Goal: Information Seeking & Learning: Learn about a topic

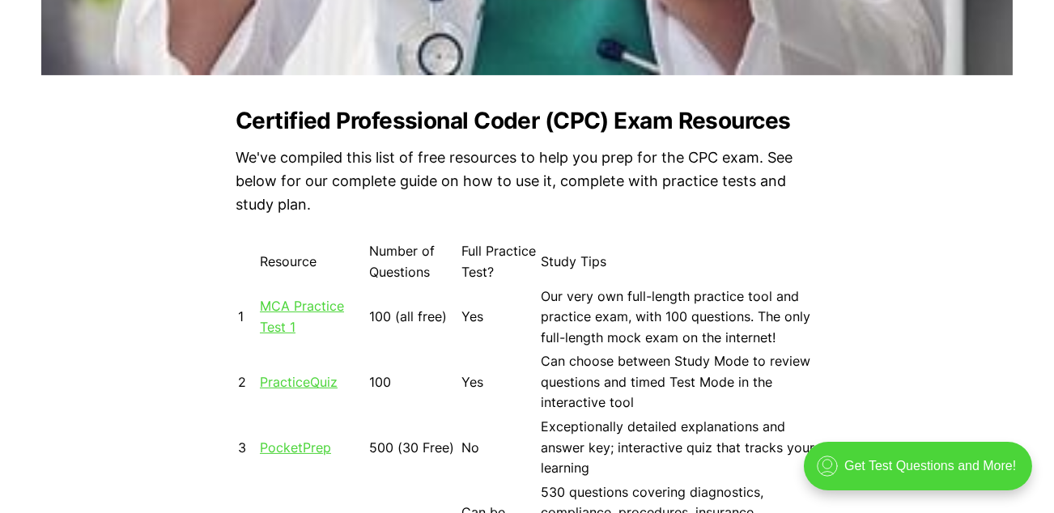
scroll to position [1346, 0]
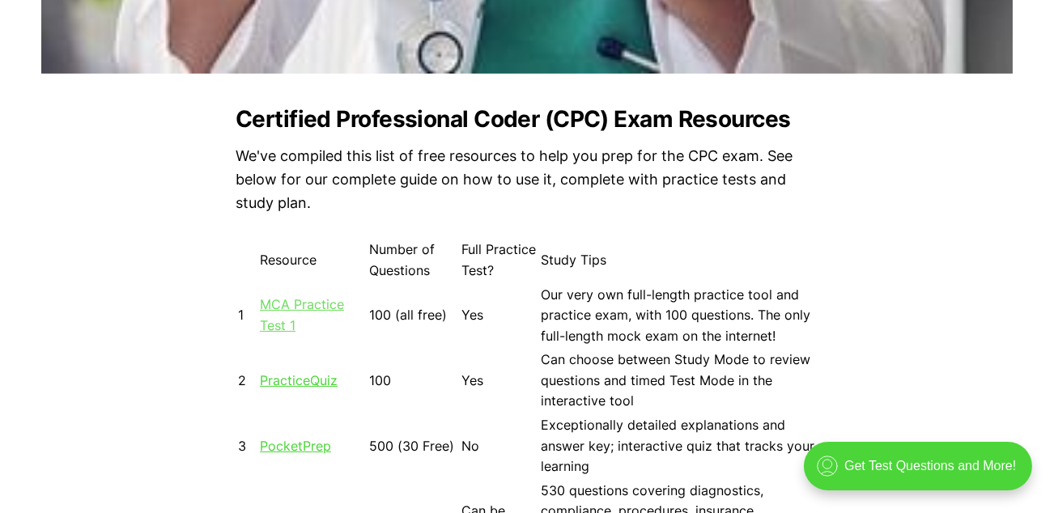
click at [287, 311] on link "MCA Practice Test 1" at bounding box center [302, 314] width 84 height 37
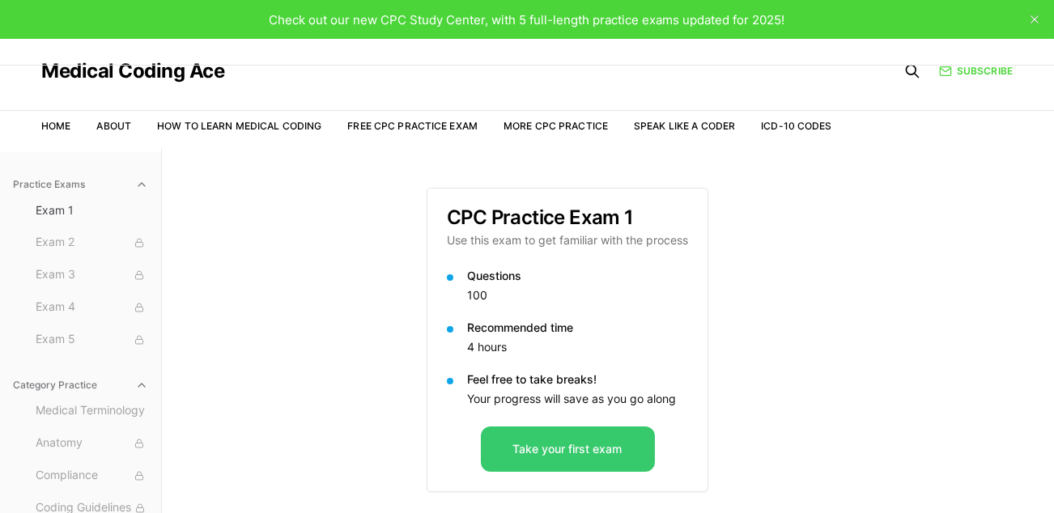
click at [537, 433] on button "Take your first exam" at bounding box center [568, 449] width 174 height 45
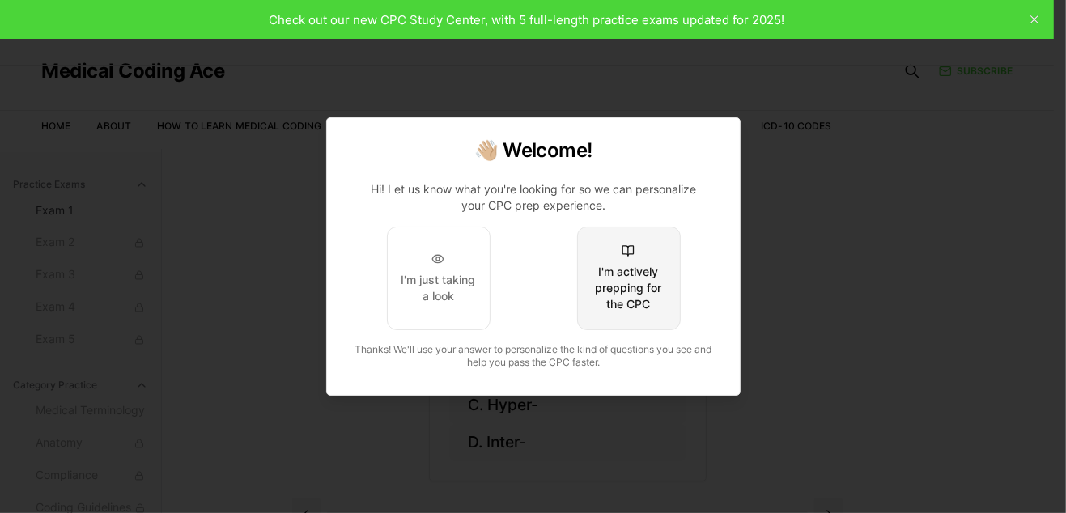
click at [622, 254] on div at bounding box center [628, 250] width 13 height 13
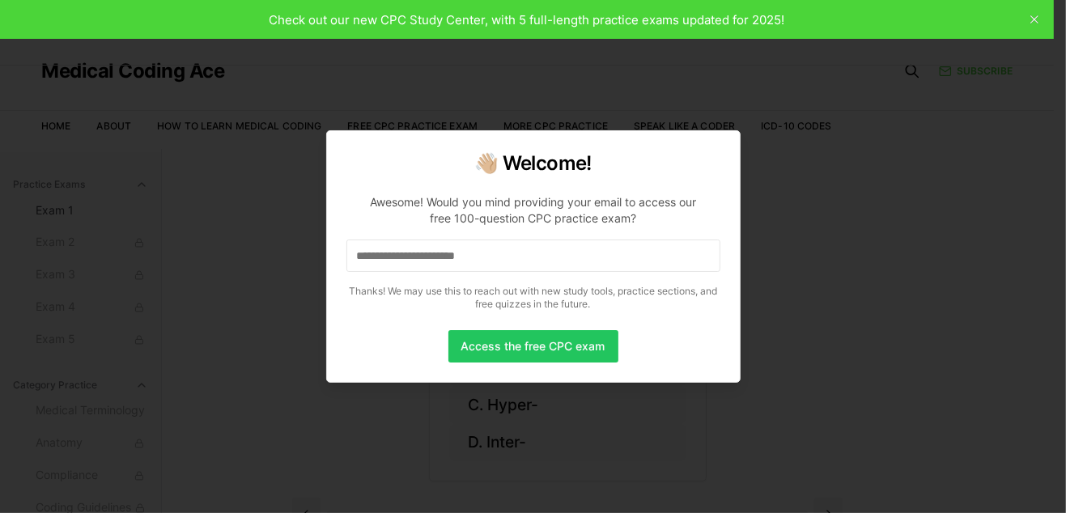
click at [490, 241] on input at bounding box center [533, 256] width 374 height 32
click at [491, 342] on button "Access the free CPC exam" at bounding box center [533, 346] width 170 height 32
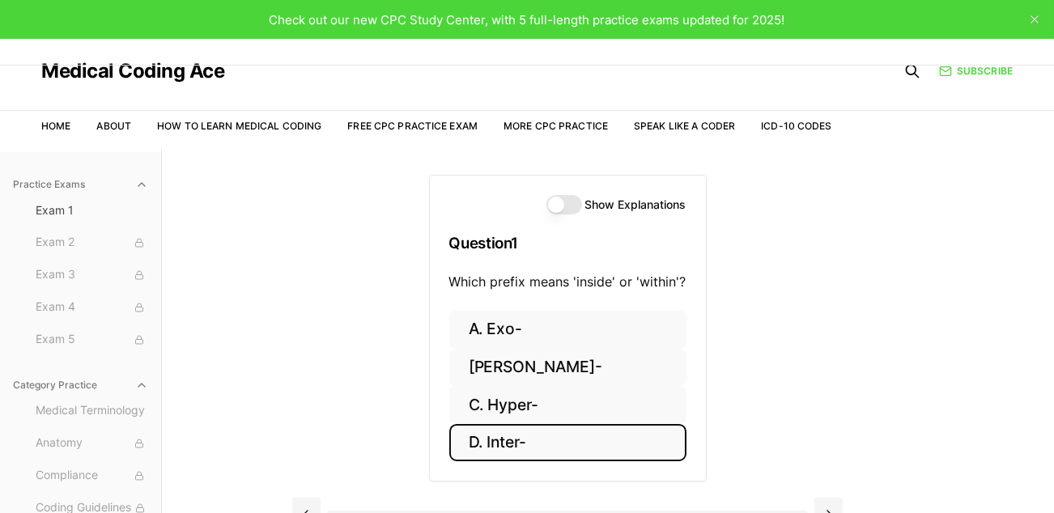
click at [528, 443] on button "D. Inter-" at bounding box center [567, 443] width 237 height 38
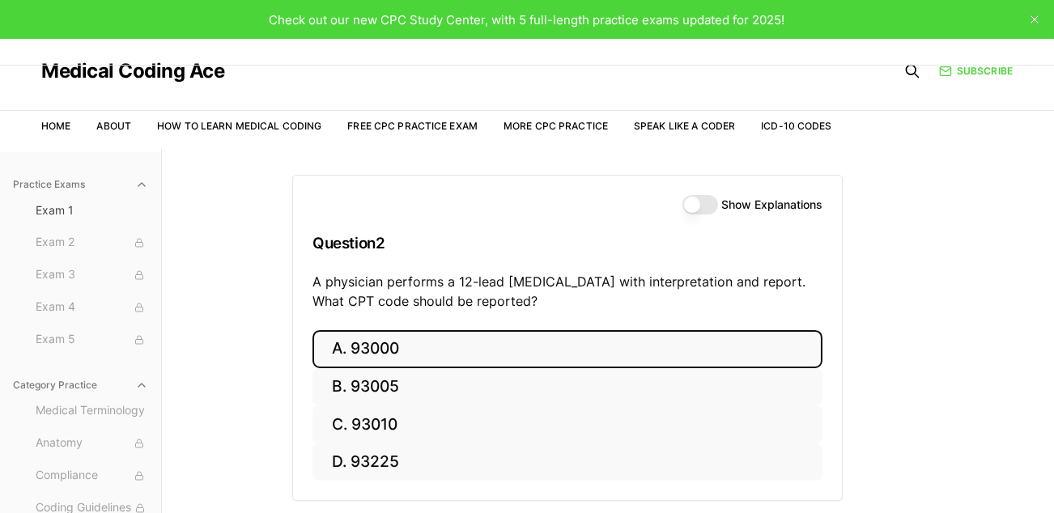
click at [380, 346] on button "A. 93000" at bounding box center [567, 349] width 510 height 38
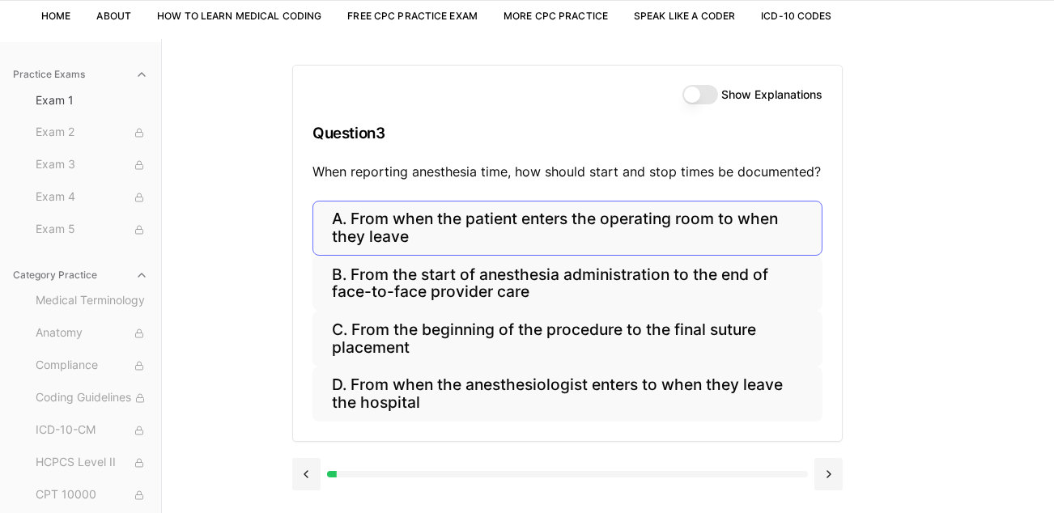
scroll to position [113, 0]
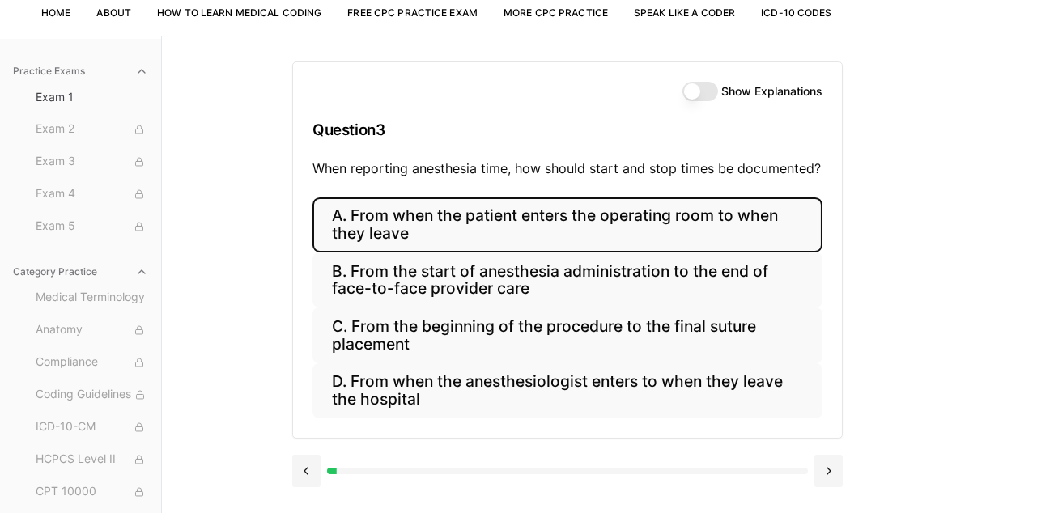
drag, startPoint x: 581, startPoint y: 226, endPoint x: 503, endPoint y: 232, distance: 78.0
click at [503, 232] on button "A. From when the patient enters the operating room to when they leave" at bounding box center [567, 224] width 510 height 55
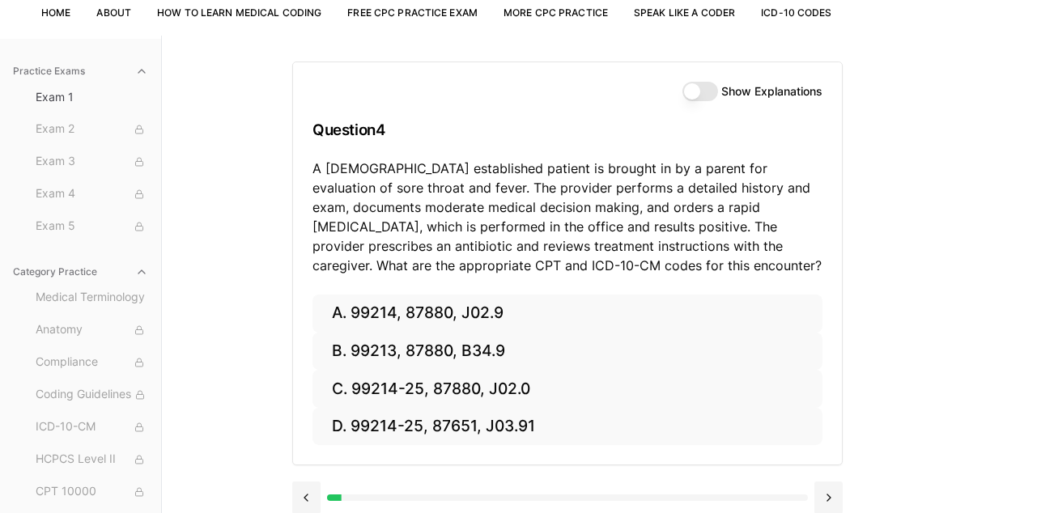
click at [694, 84] on button "Show Explanations" at bounding box center [700, 91] width 36 height 19
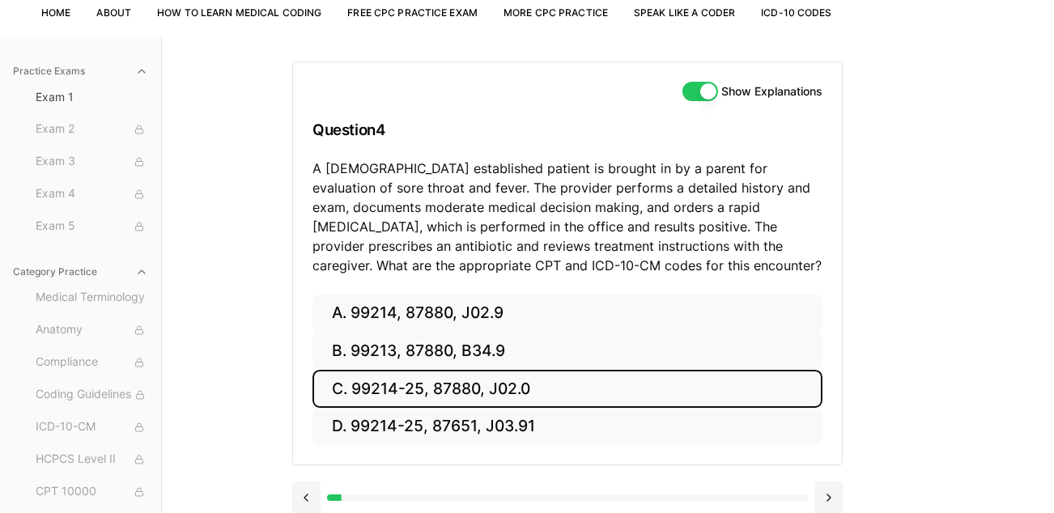
click at [371, 379] on button "C. 99214-25, 87880, J02.0" at bounding box center [567, 389] width 510 height 38
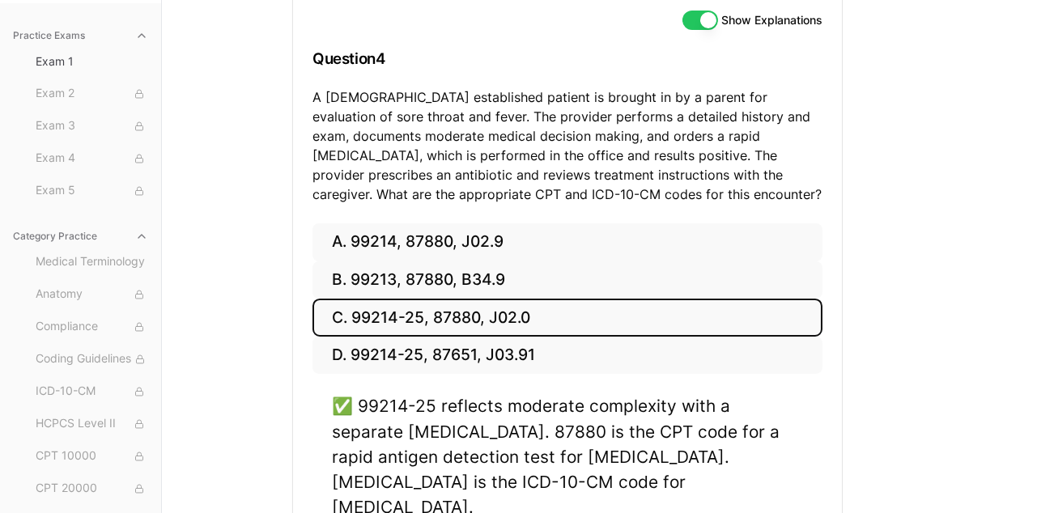
scroll to position [230, 0]
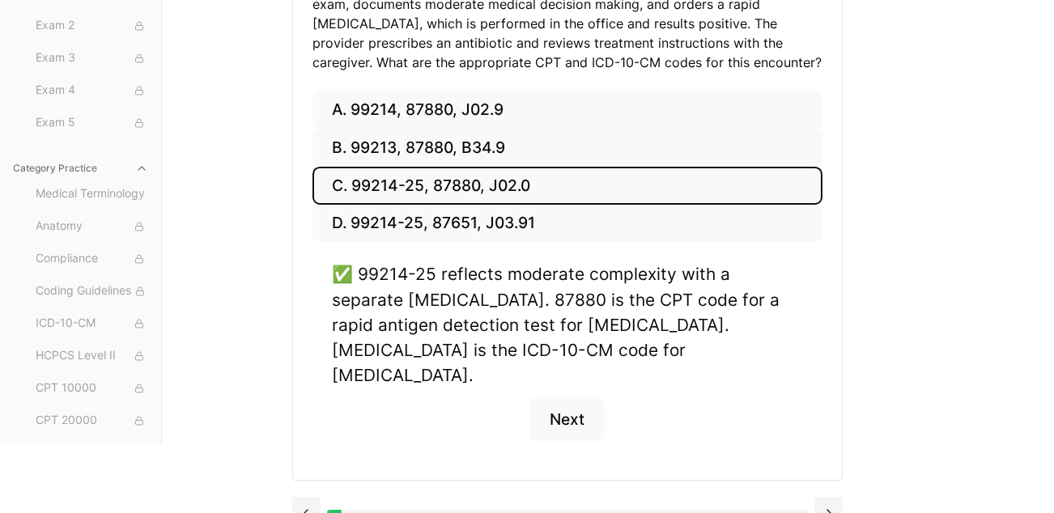
click at [546, 397] on button "Next" at bounding box center [567, 419] width 74 height 44
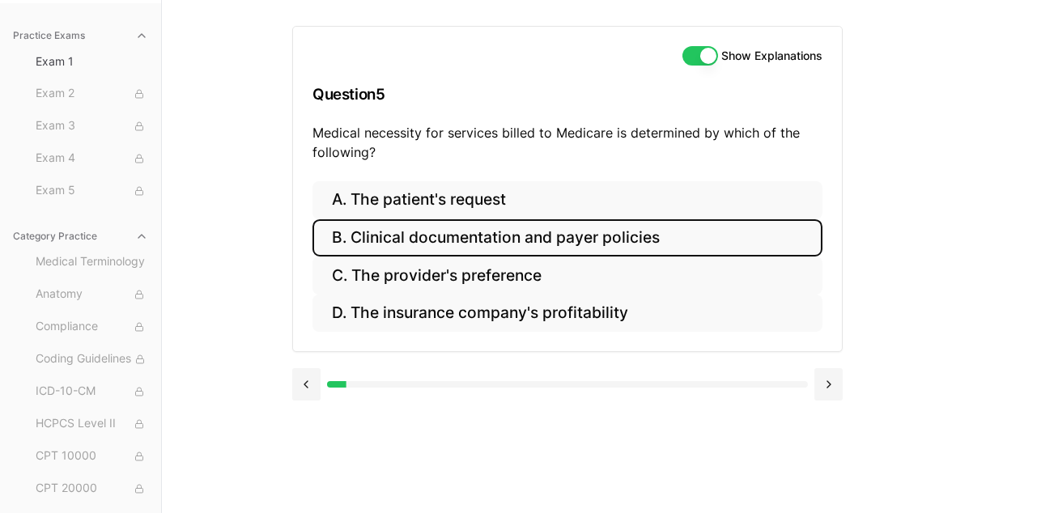
click at [450, 249] on button "B. Clinical documentation and payer policies" at bounding box center [567, 238] width 510 height 38
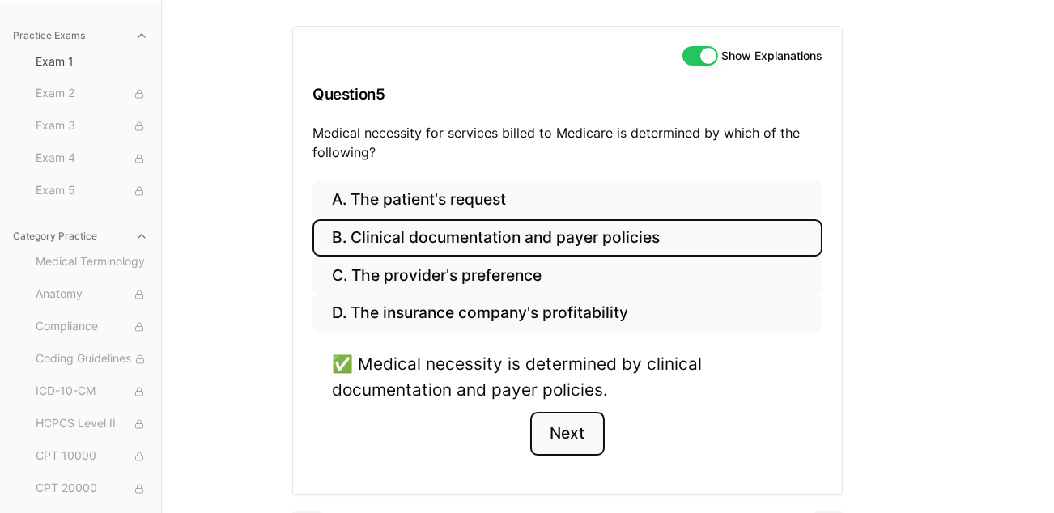
click at [578, 432] on button "Next" at bounding box center [567, 434] width 74 height 44
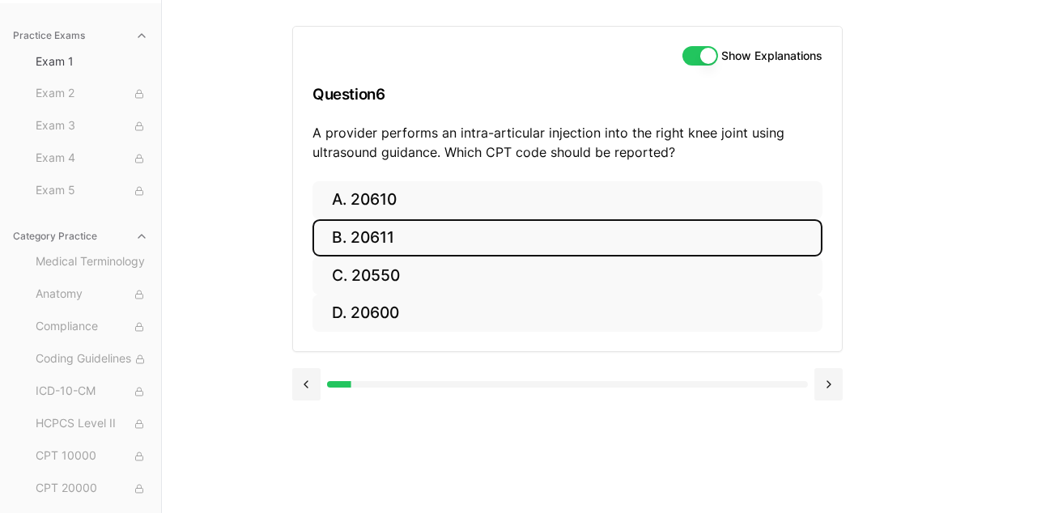
click at [361, 235] on button "B. 20611" at bounding box center [567, 238] width 510 height 38
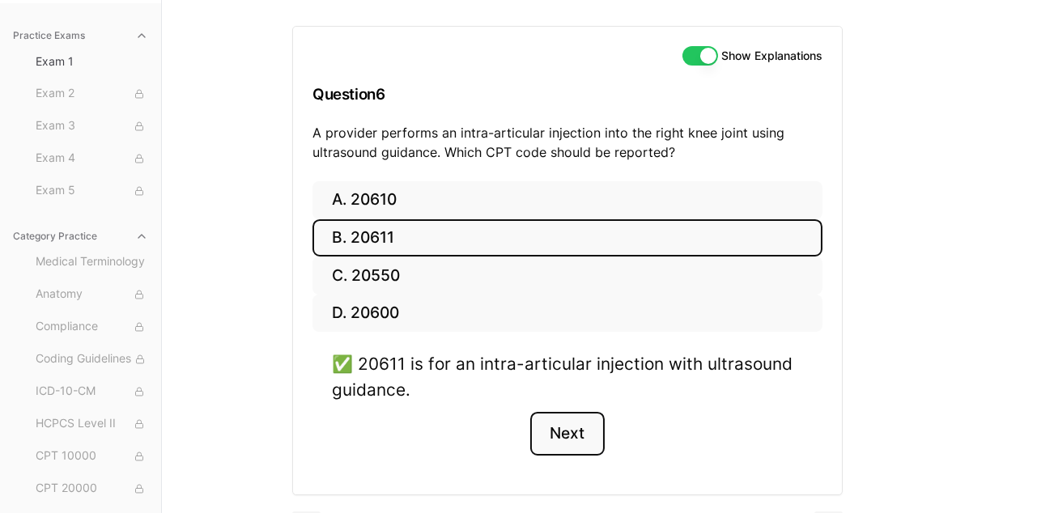
click at [578, 423] on button "Next" at bounding box center [567, 434] width 74 height 44
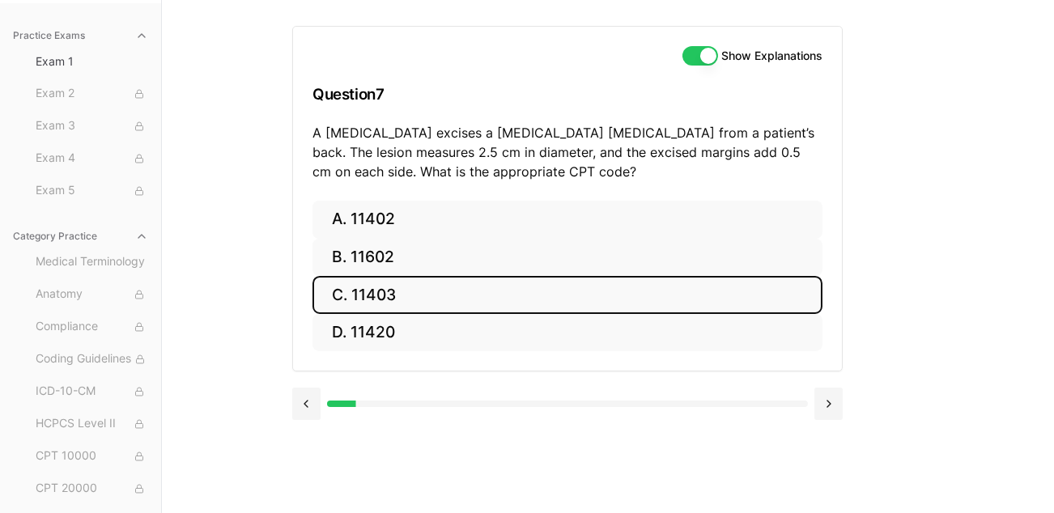
click at [381, 310] on button "C. 11403" at bounding box center [567, 295] width 510 height 38
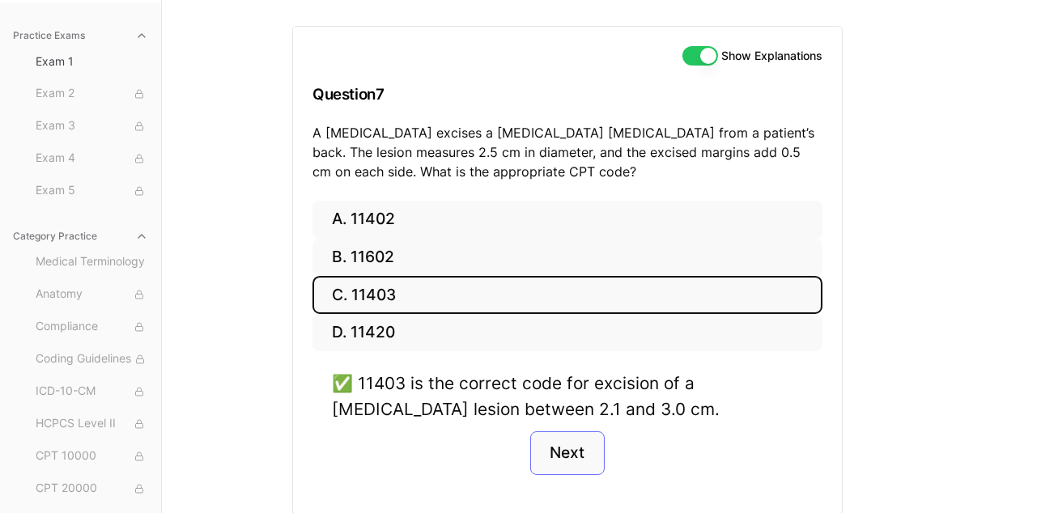
click at [546, 460] on button "Next" at bounding box center [567, 453] width 74 height 44
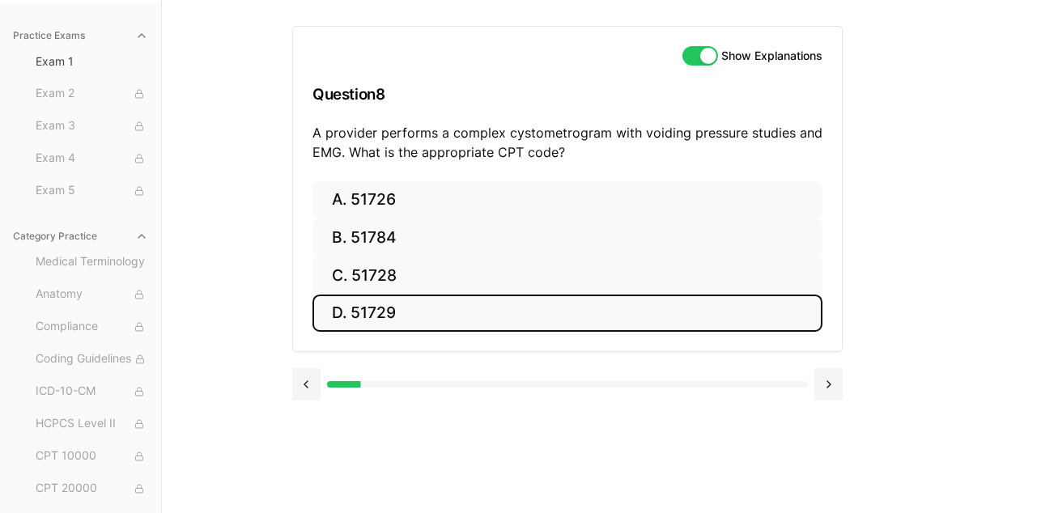
click at [362, 299] on button "D. 51729" at bounding box center [567, 314] width 510 height 38
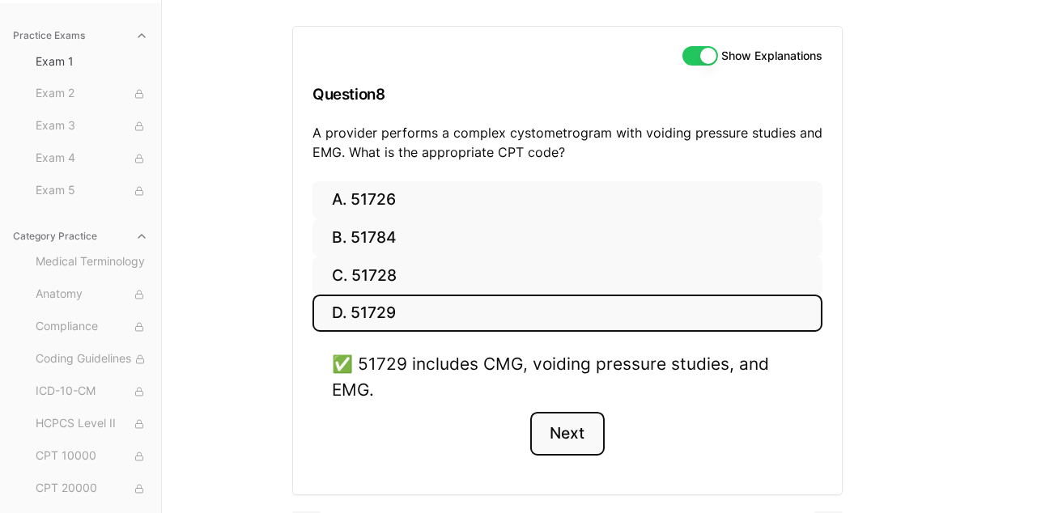
click at [586, 435] on button "Next" at bounding box center [567, 434] width 74 height 44
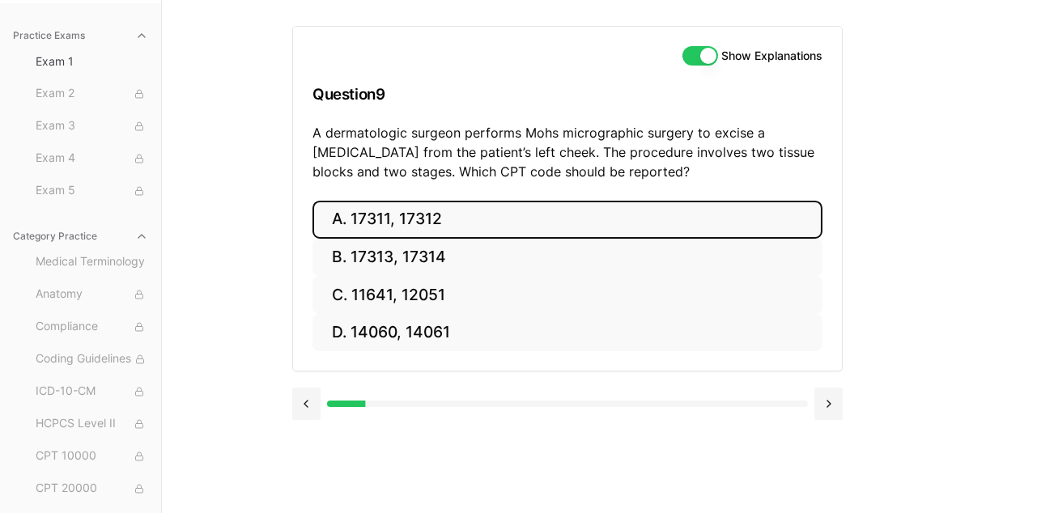
click at [422, 229] on button "A. 17311, 17312" at bounding box center [567, 220] width 510 height 38
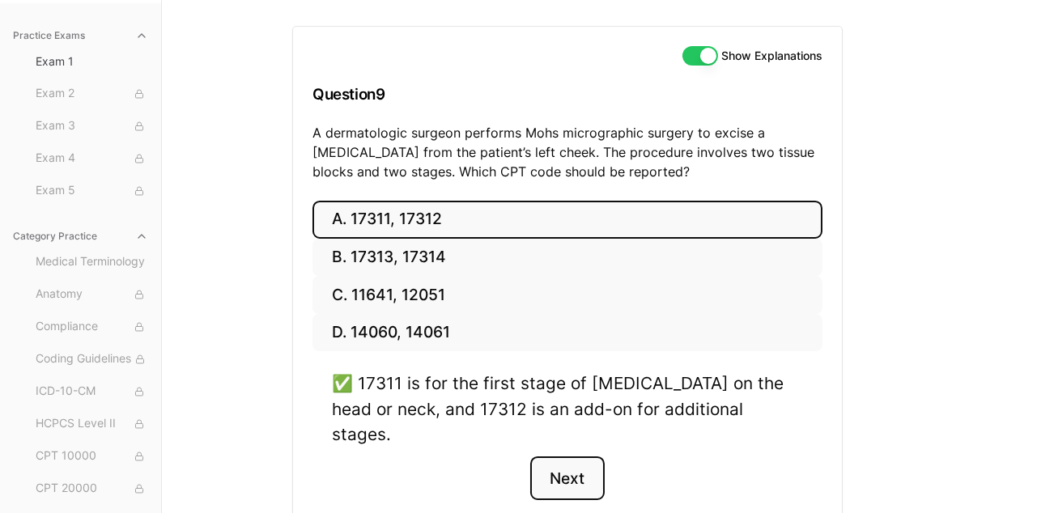
click at [568, 456] on button "Next" at bounding box center [567, 478] width 74 height 44
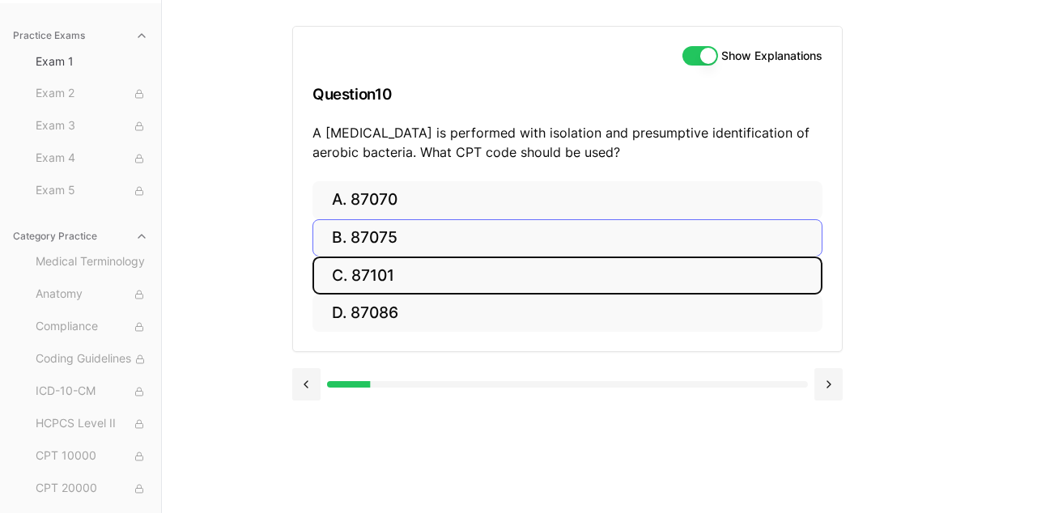
drag, startPoint x: 538, startPoint y: 260, endPoint x: 462, endPoint y: 246, distance: 77.3
click at [462, 246] on div "A. 87070 B. 87075 C. 87101 D. 87086" at bounding box center [567, 256] width 510 height 151
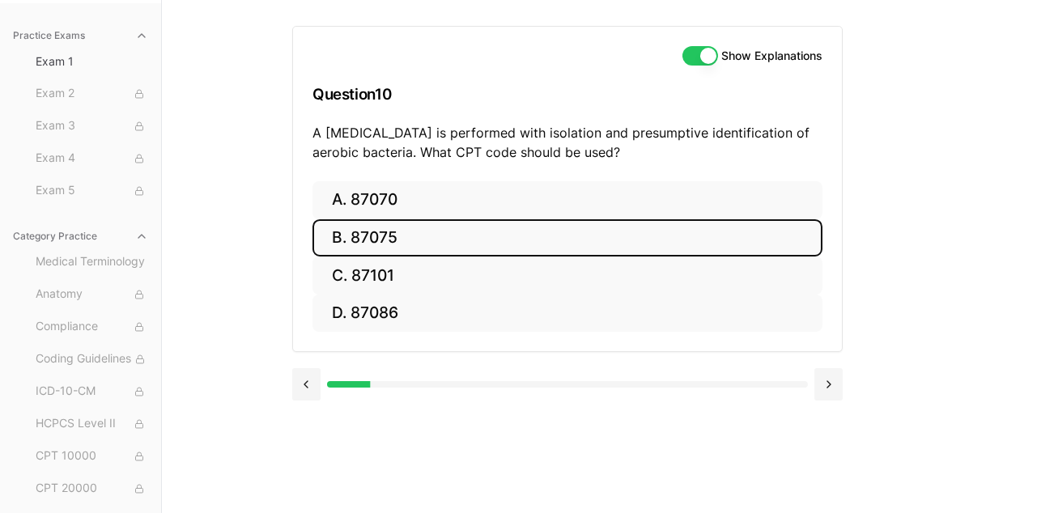
click at [462, 246] on button "B. 87075" at bounding box center [567, 238] width 510 height 38
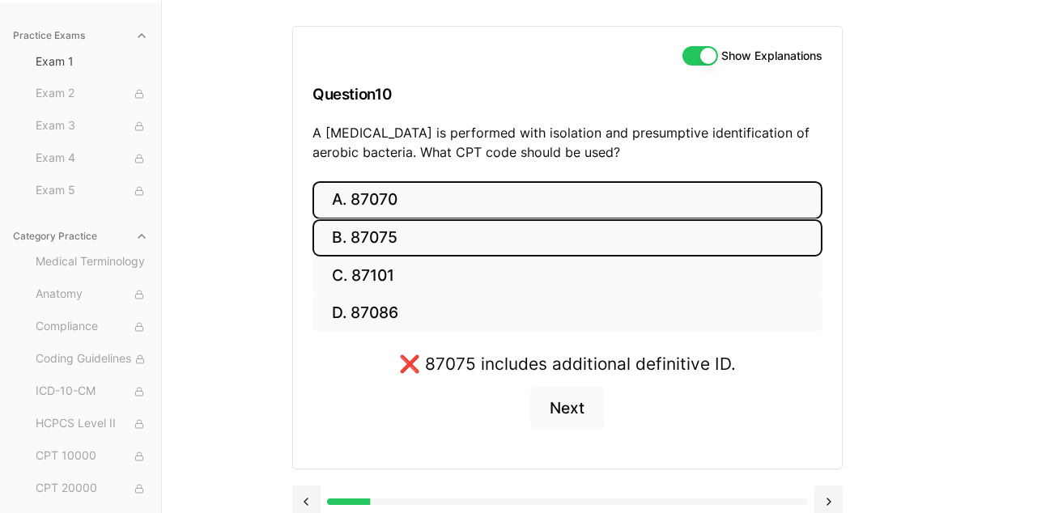
click at [420, 202] on button "A. 87070" at bounding box center [567, 200] width 510 height 38
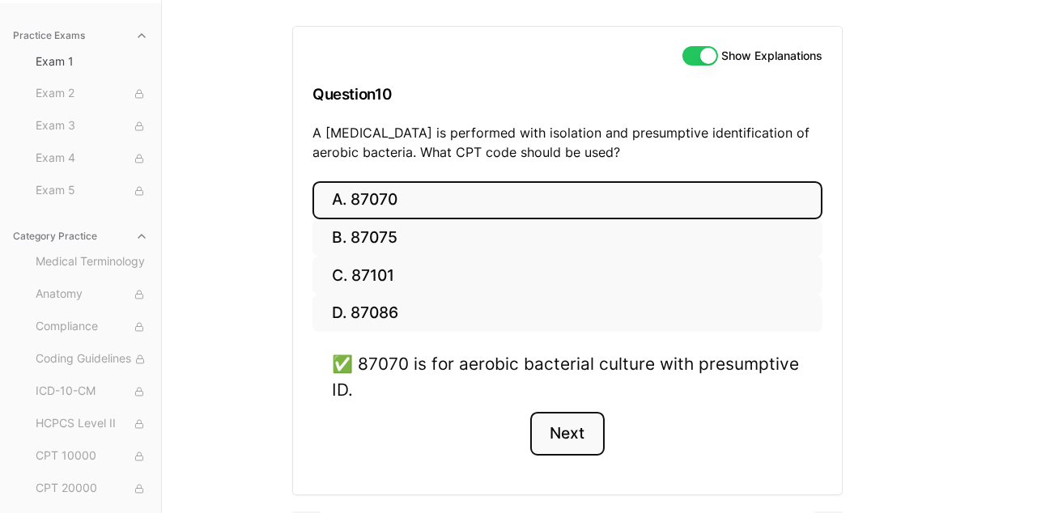
click at [549, 431] on button "Next" at bounding box center [567, 434] width 74 height 44
